Goal: Information Seeking & Learning: Learn about a topic

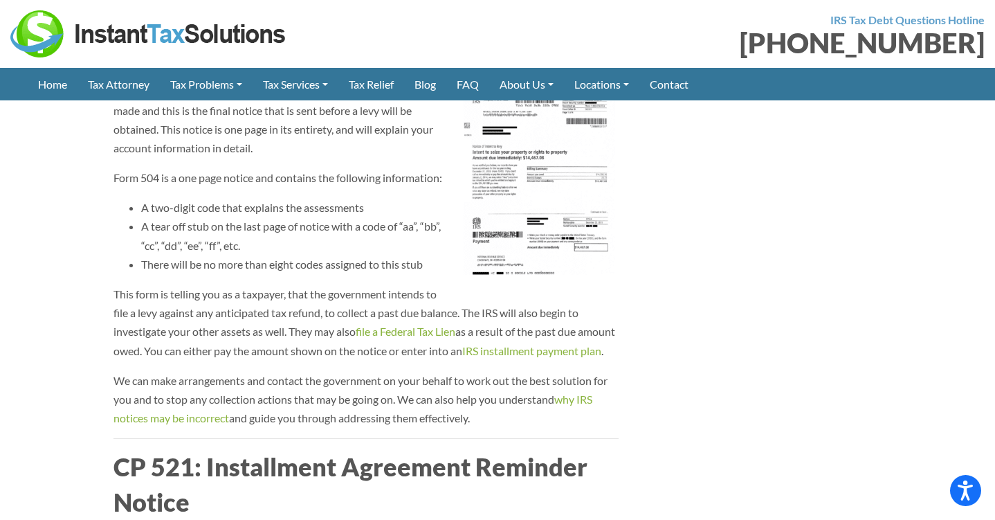
scroll to position [4598, 0]
click at [589, 281] on img at bounding box center [539, 181] width 160 height 235
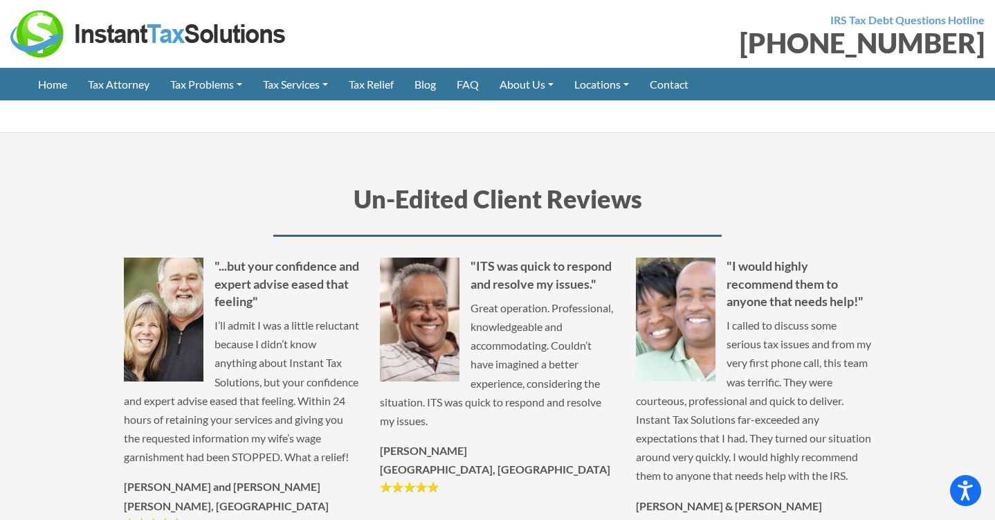
scroll to position [7335, 0]
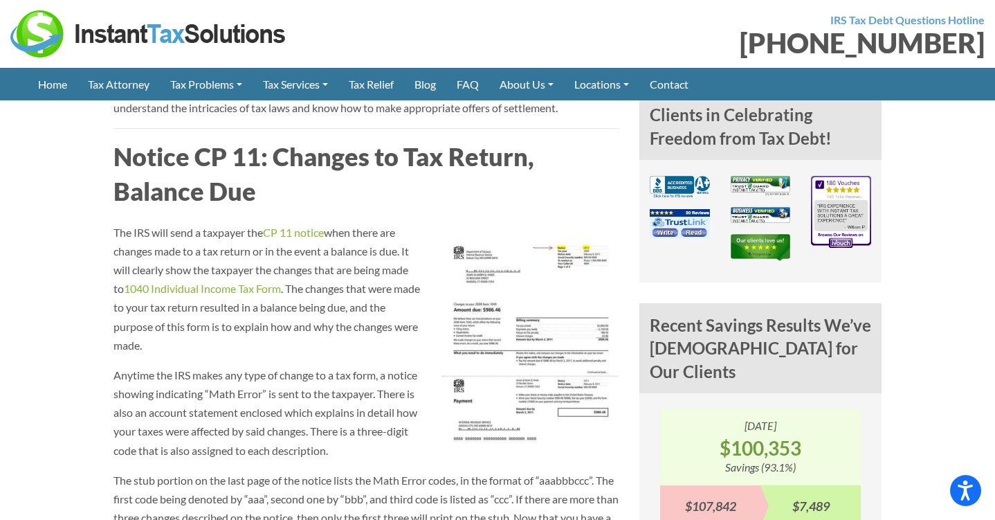
click at [556, 304] on img at bounding box center [530, 340] width 177 height 235
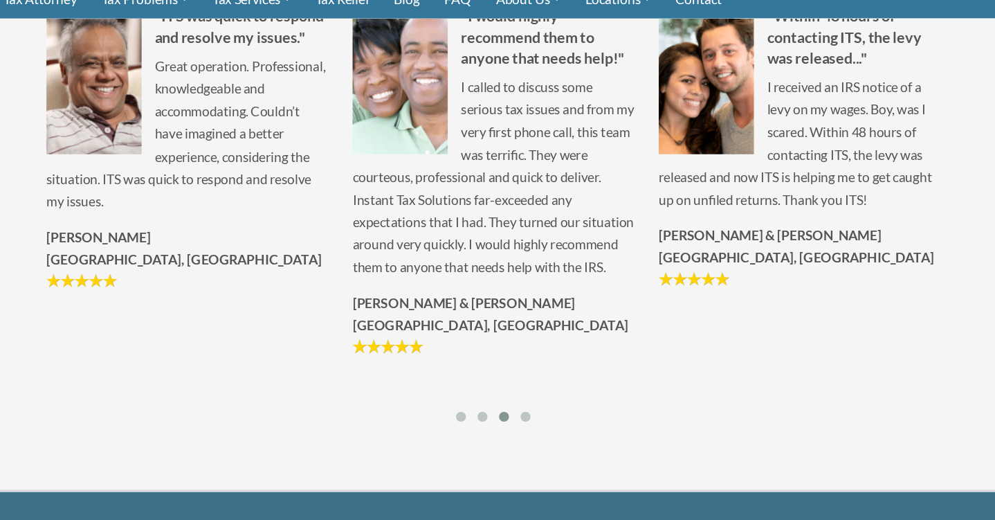
scroll to position [7387, 0]
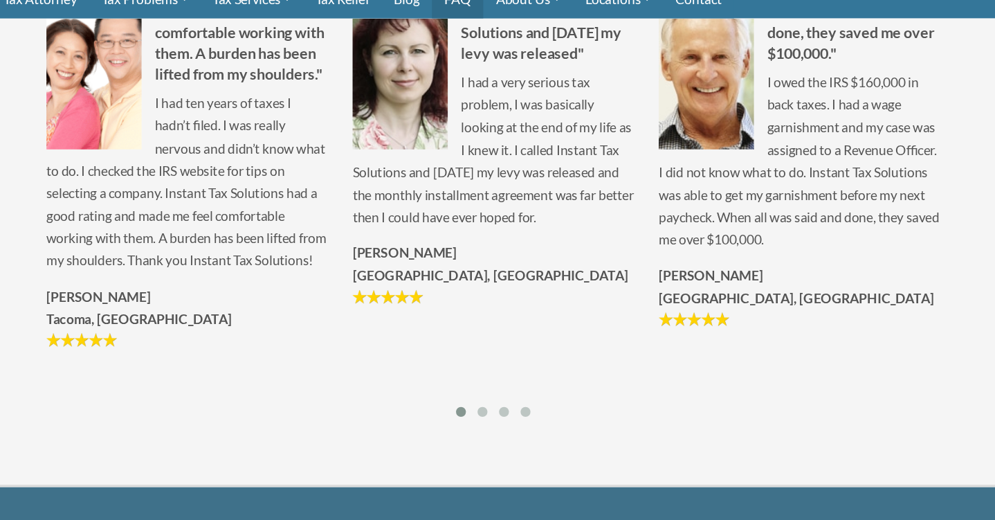
drag, startPoint x: 531, startPoint y: 204, endPoint x: 496, endPoint y: 89, distance: 120.2
